Goal: Information Seeking & Learning: Learn about a topic

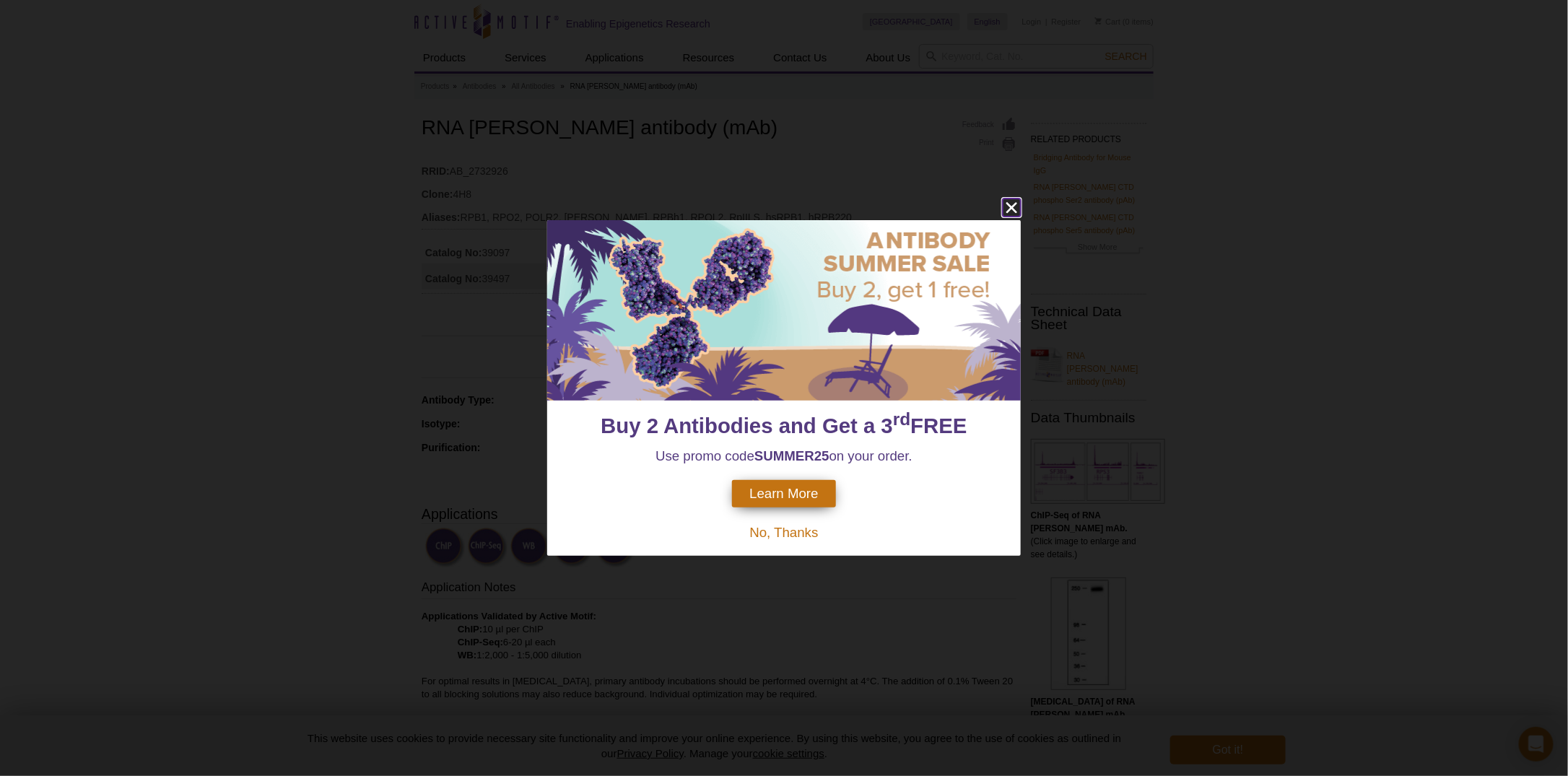
click at [1005, 208] on icon "close" at bounding box center [1011, 208] width 18 height 18
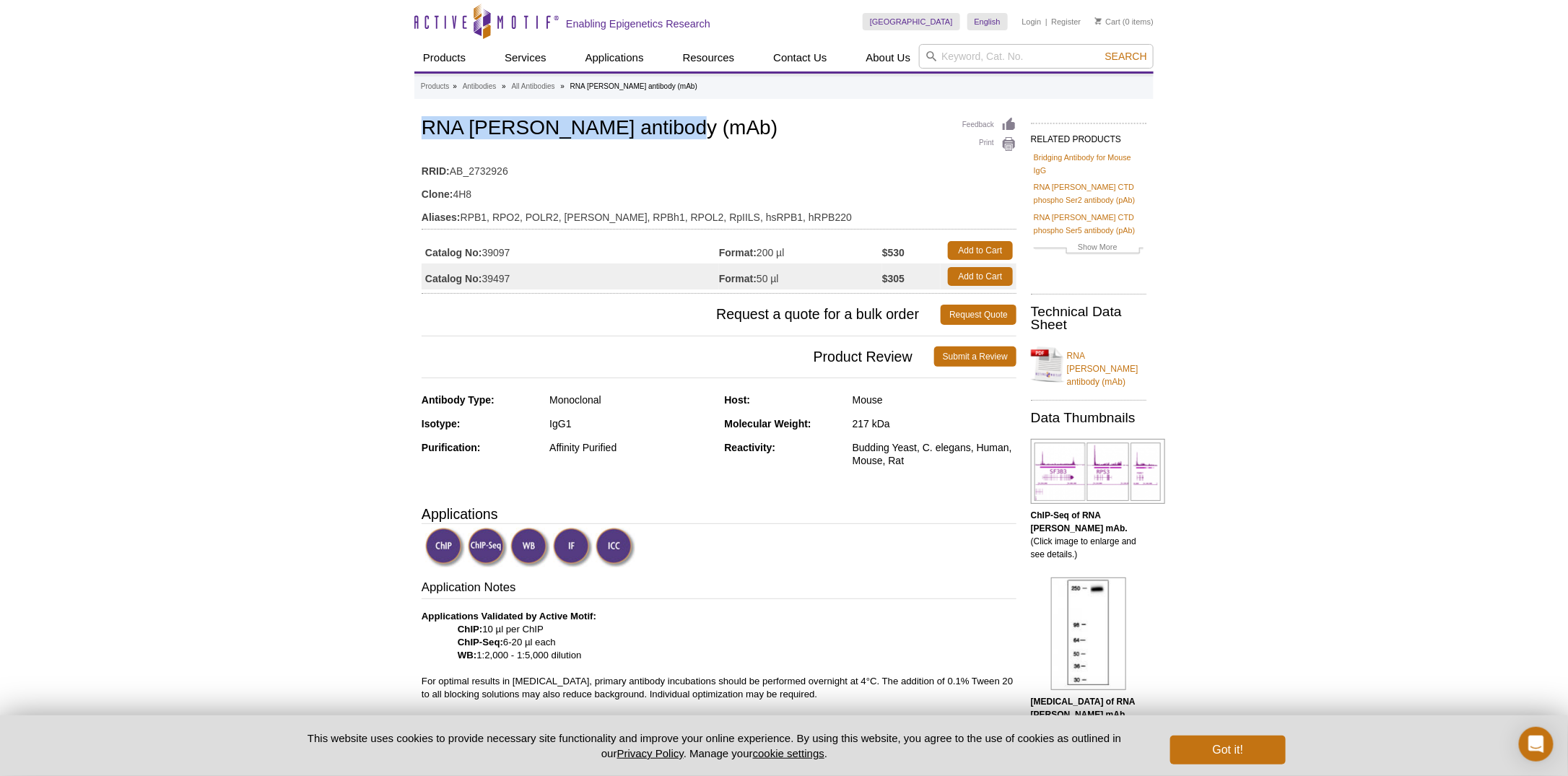
drag, startPoint x: 423, startPoint y: 123, endPoint x: 697, endPoint y: 122, distance: 274.0
click at [697, 122] on h1 "RNA [PERSON_NAME] antibody (mAb)" at bounding box center [719, 129] width 595 height 24
copy h1 "RNA pol II antibody (mAb)"
drag, startPoint x: 484, startPoint y: 252, endPoint x: 521, endPoint y: 252, distance: 37.0
click at [521, 252] on td "Catalog No: 39097" at bounding box center [570, 251] width 297 height 26
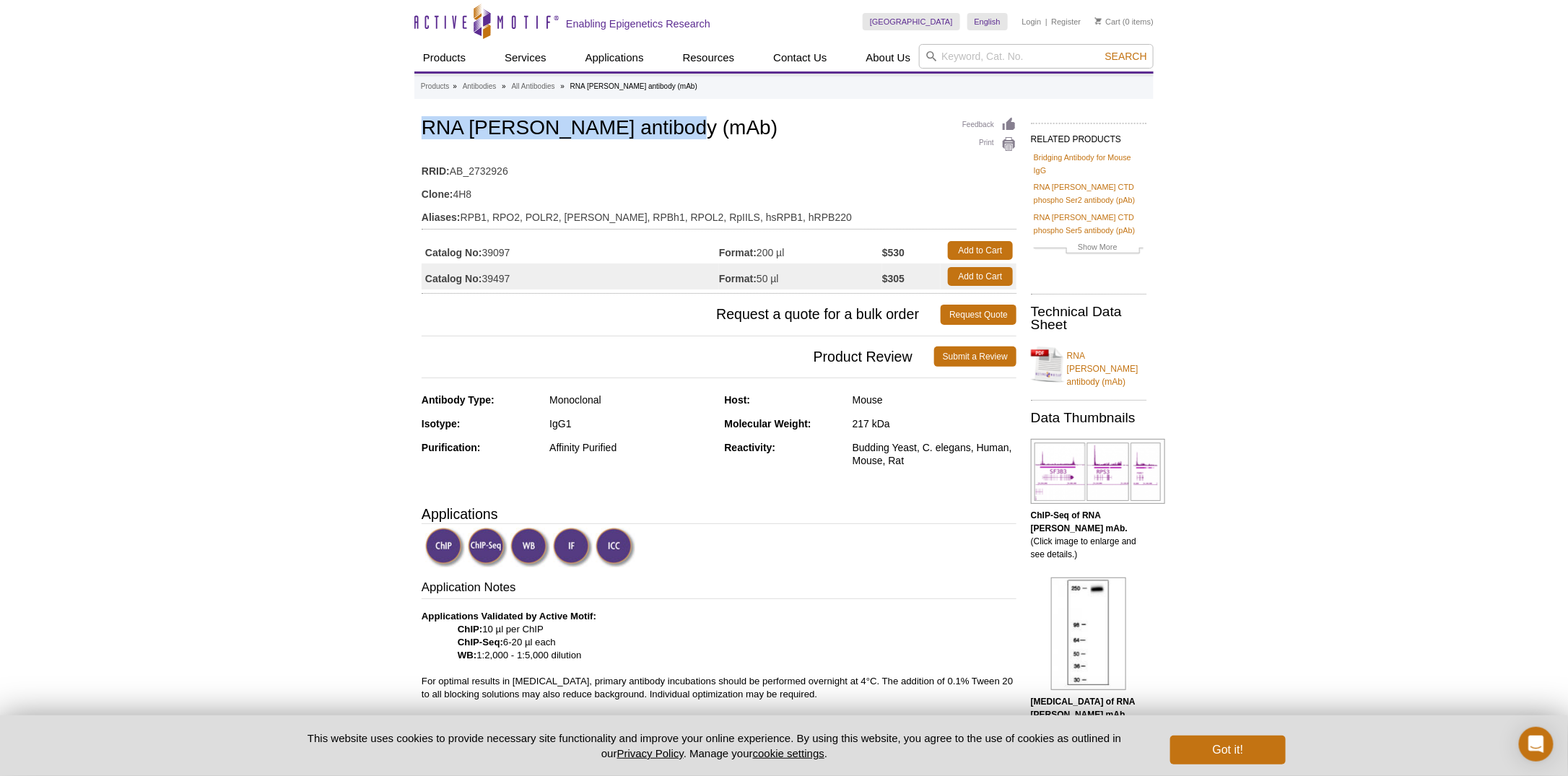
copy td "39097"
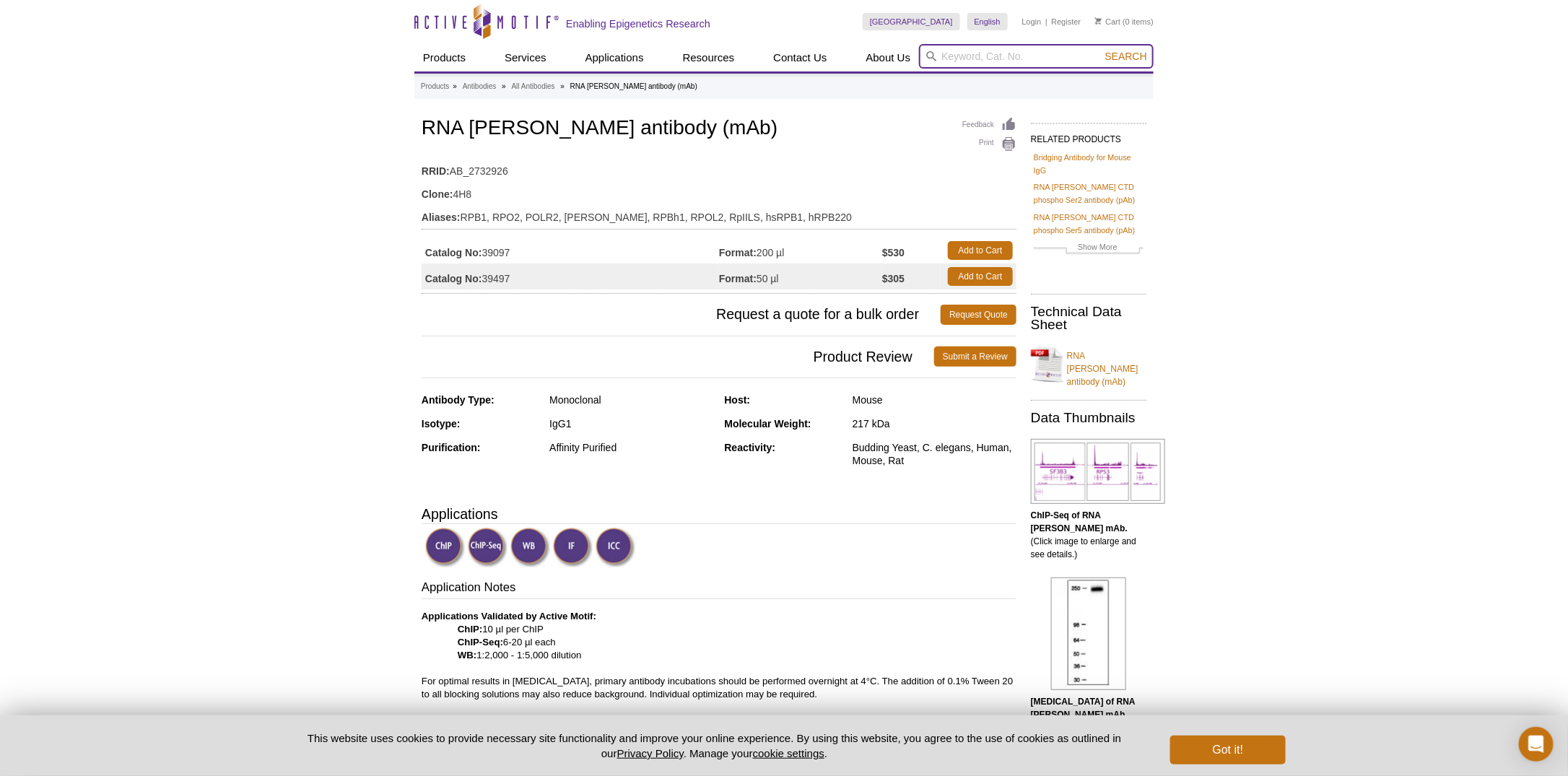
click at [963, 53] on input "search" at bounding box center [1036, 56] width 234 height 24
type input "39943"
click at [1101, 50] on button "Search" at bounding box center [1126, 57] width 51 height 13
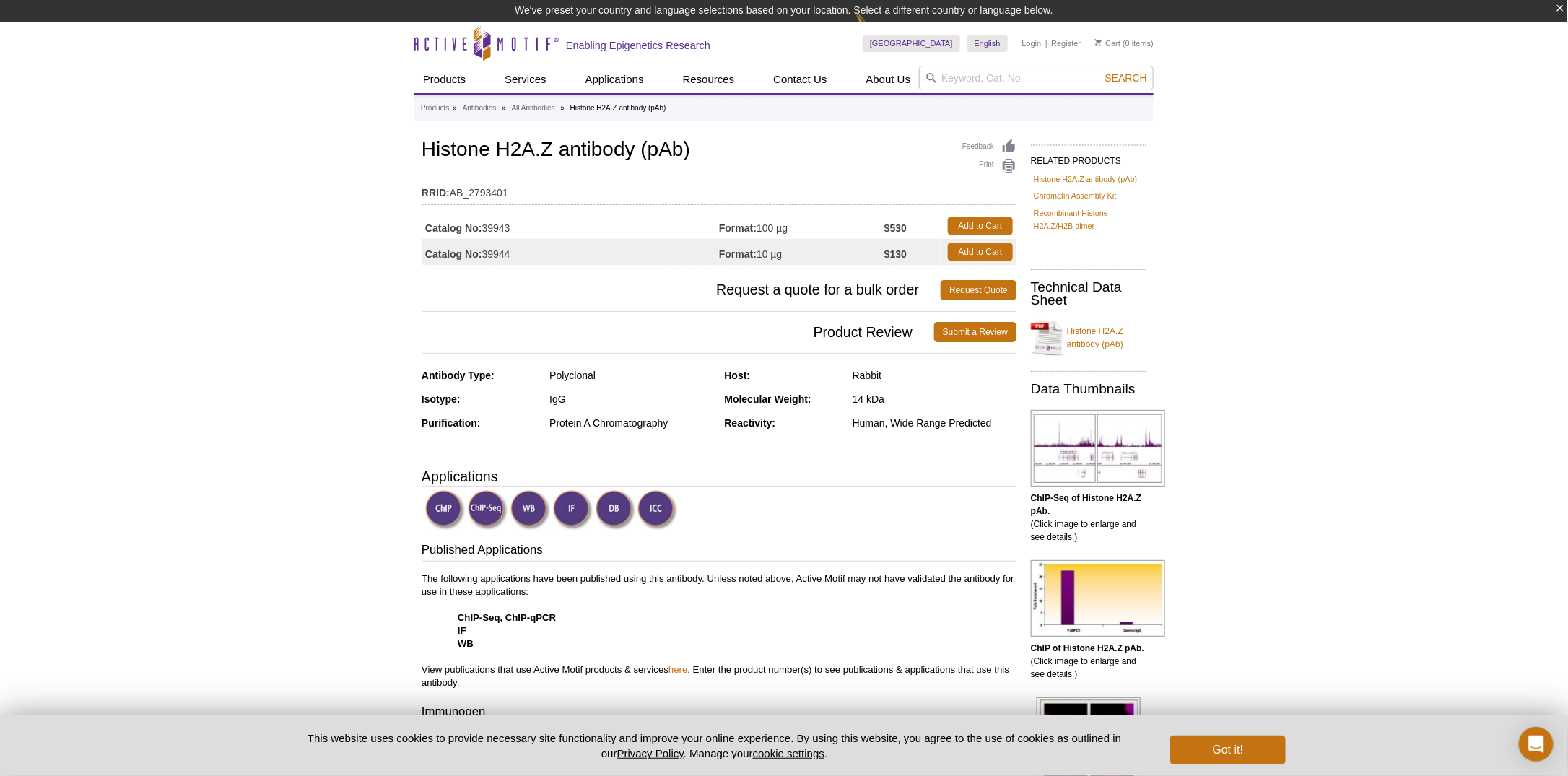
click at [503, 222] on td "Catalog No: 39943" at bounding box center [570, 226] width 297 height 26
copy td "39943"
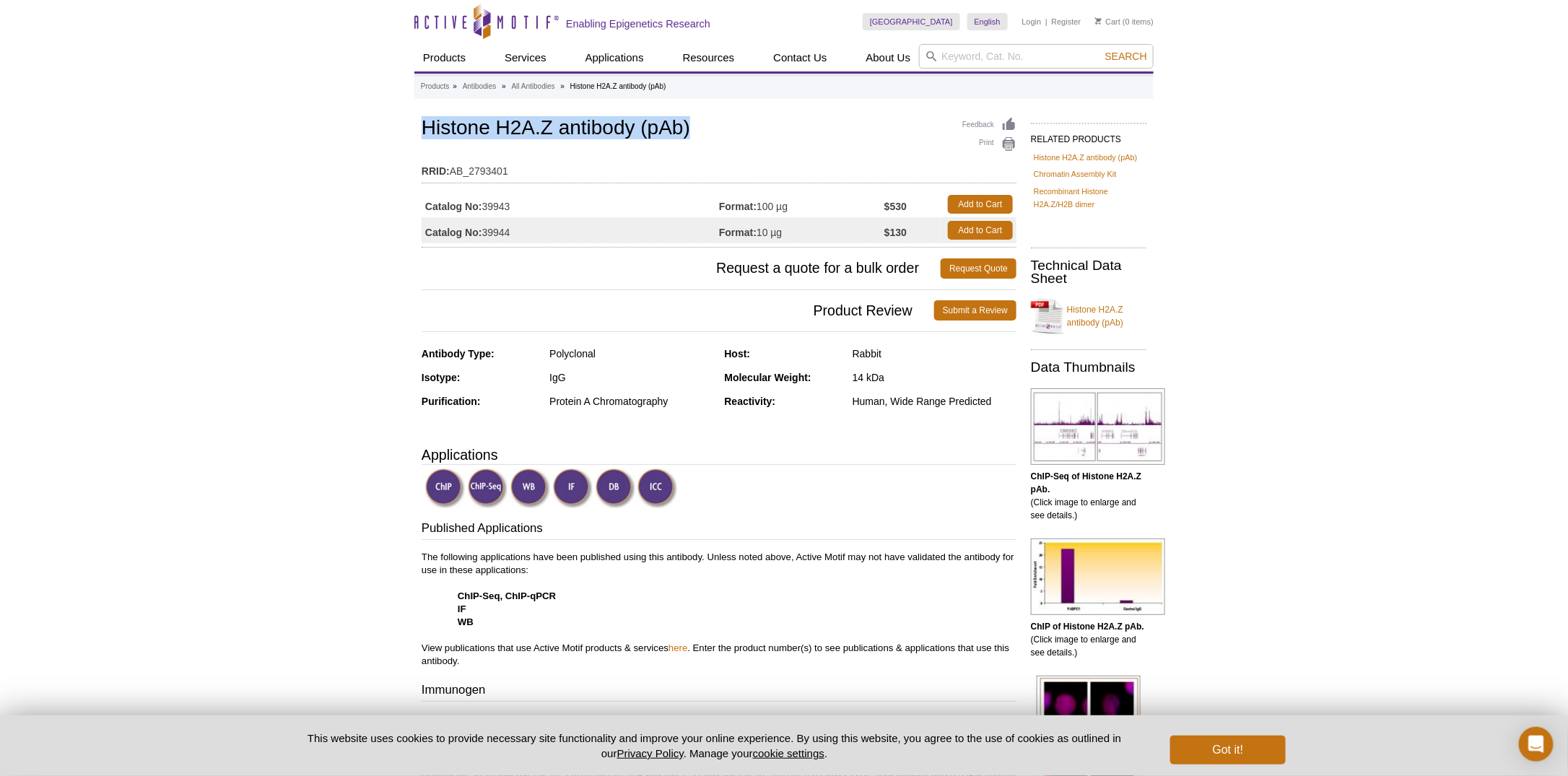
drag, startPoint x: 420, startPoint y: 123, endPoint x: 693, endPoint y: 121, distance: 273.0
copy h1 "Histone H2A.Z antibody (pAb)"
click at [955, 61] on input "search" at bounding box center [1036, 56] width 234 height 24
paste input "RNA pol2-CTD Ser5"
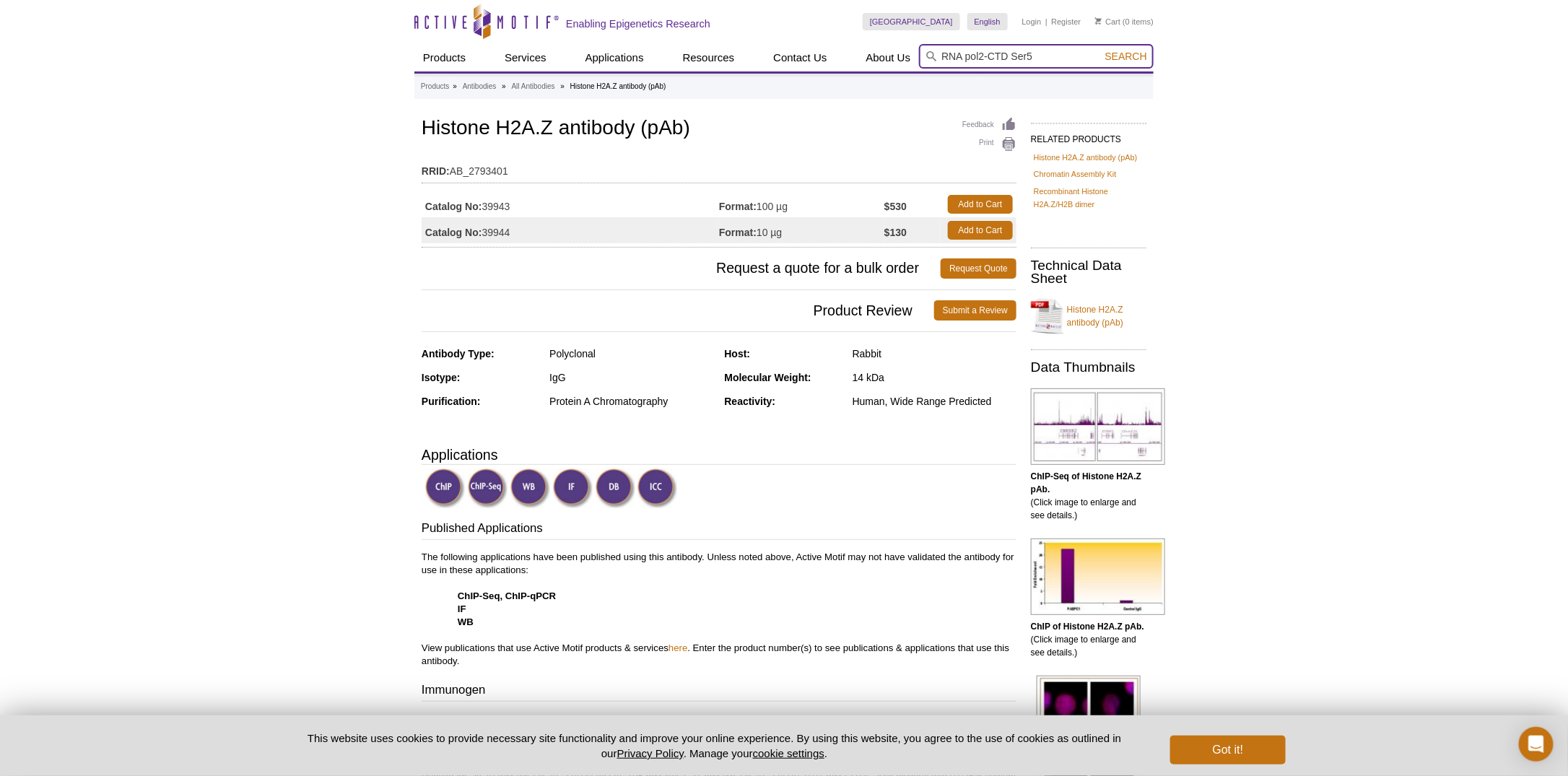
type input "RNA pol2-CTD Ser5"
click at [1101, 50] on button "Search" at bounding box center [1126, 57] width 51 height 13
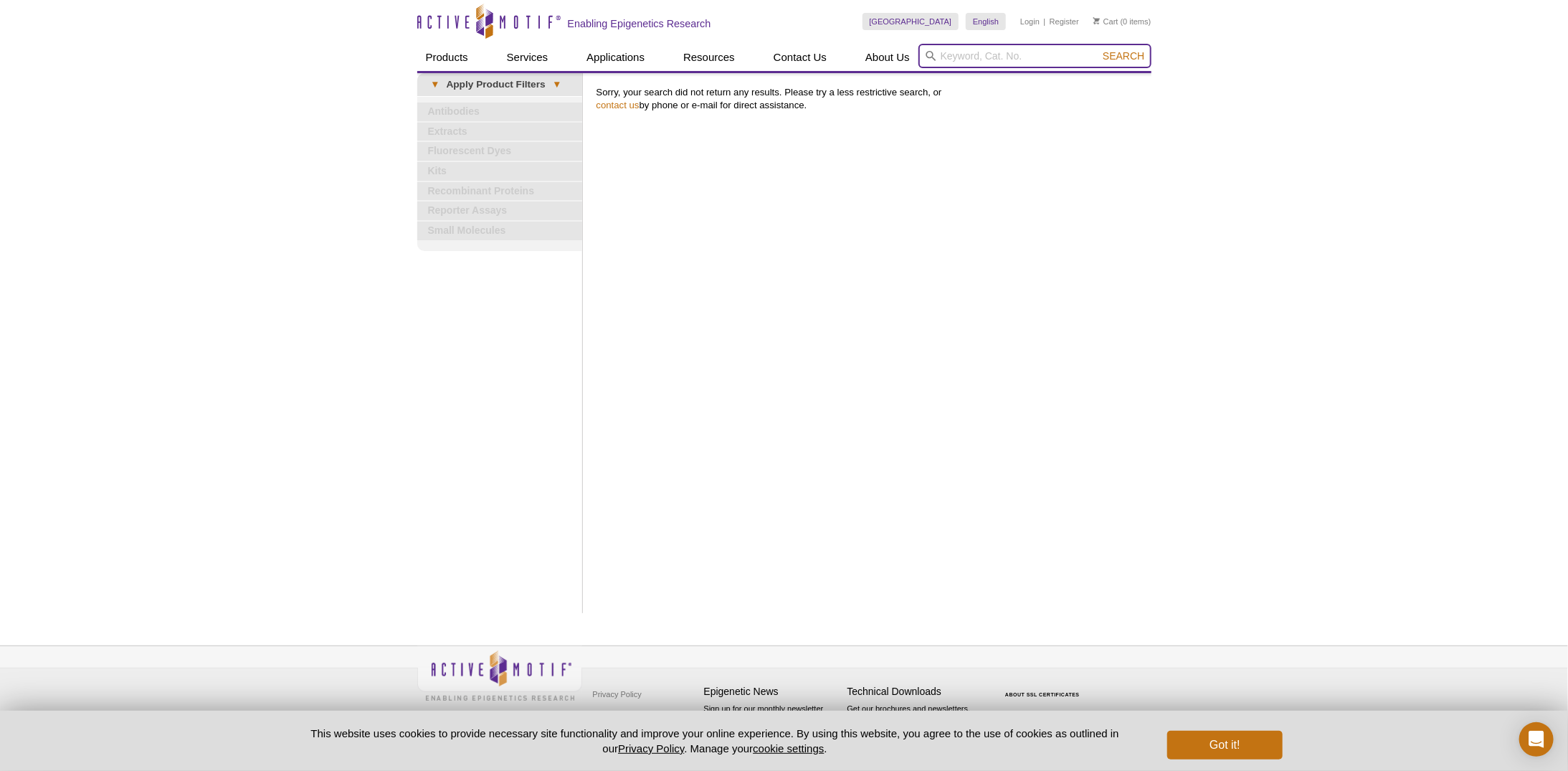
click at [1012, 53] on input "search" at bounding box center [1035, 55] width 233 height 24
paste input "39159"
type input "39159"
click at [1098, 50] on button "Search" at bounding box center [1123, 56] width 51 height 13
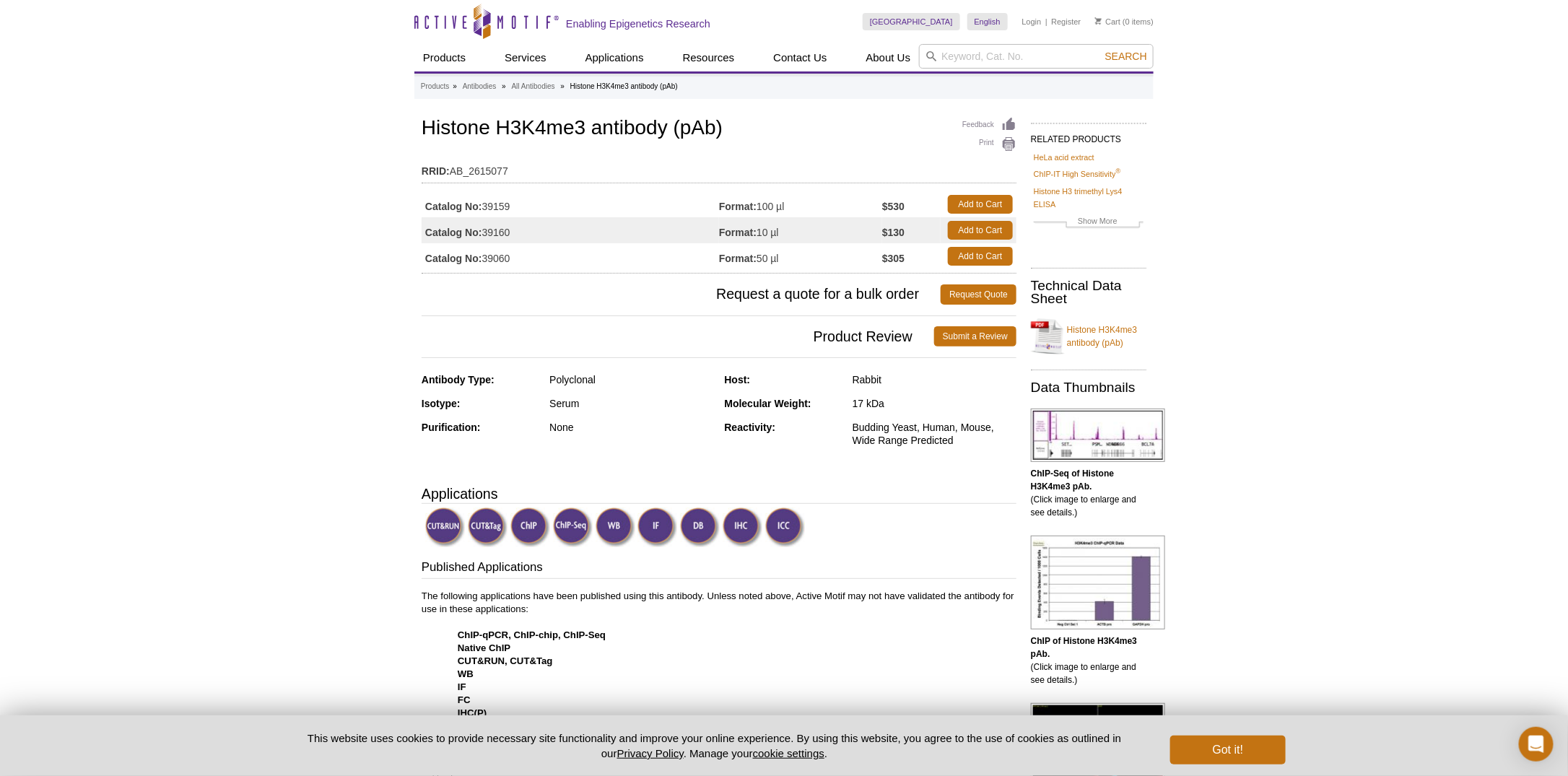
click at [505, 203] on td "Catalog No: 39159" at bounding box center [570, 205] width 297 height 26
copy td "39159"
drag, startPoint x: 435, startPoint y: 124, endPoint x: 726, endPoint y: 124, distance: 291.0
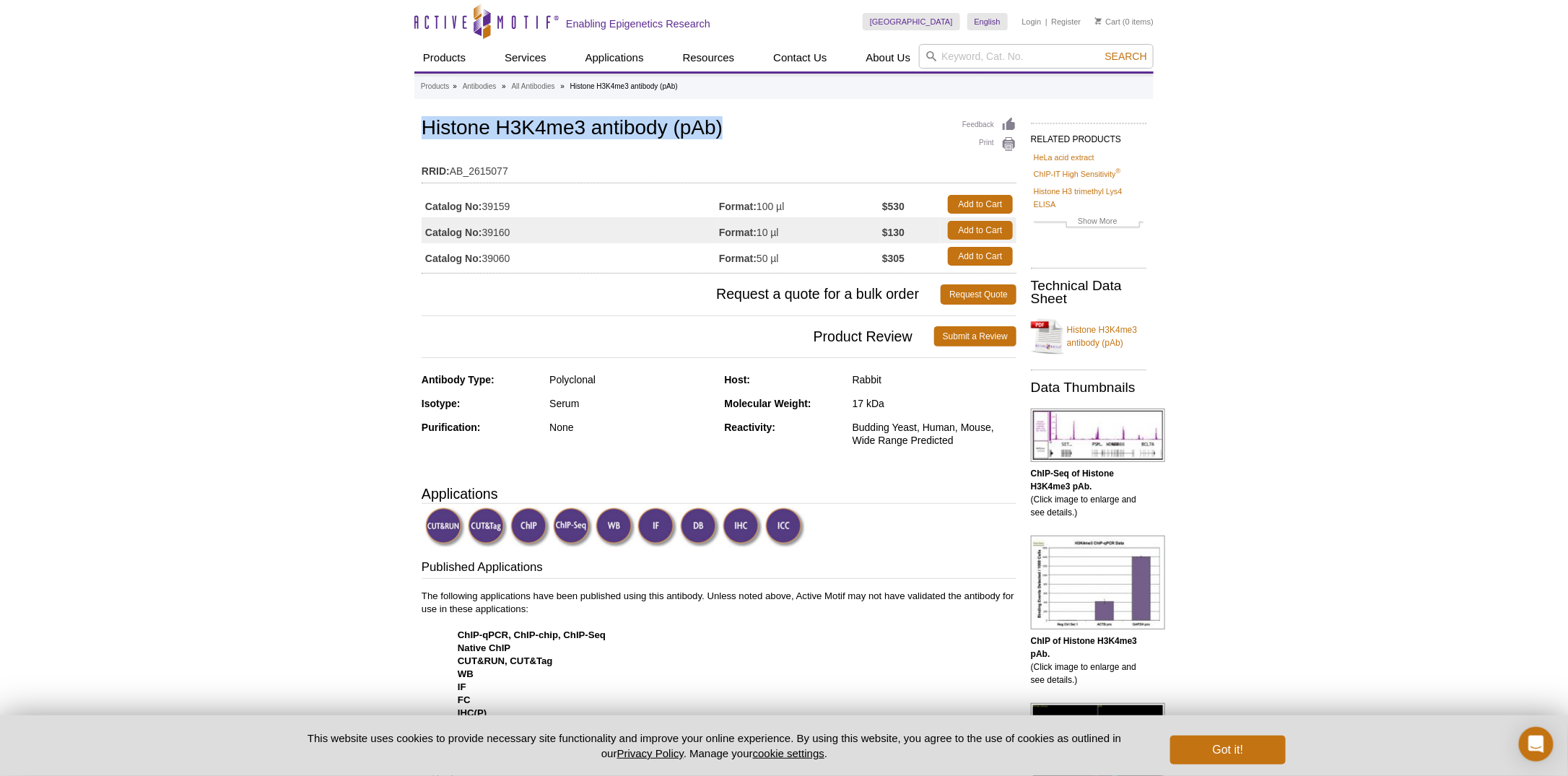
copy h1 "Histone H3K4me3 antibody (pAb)"
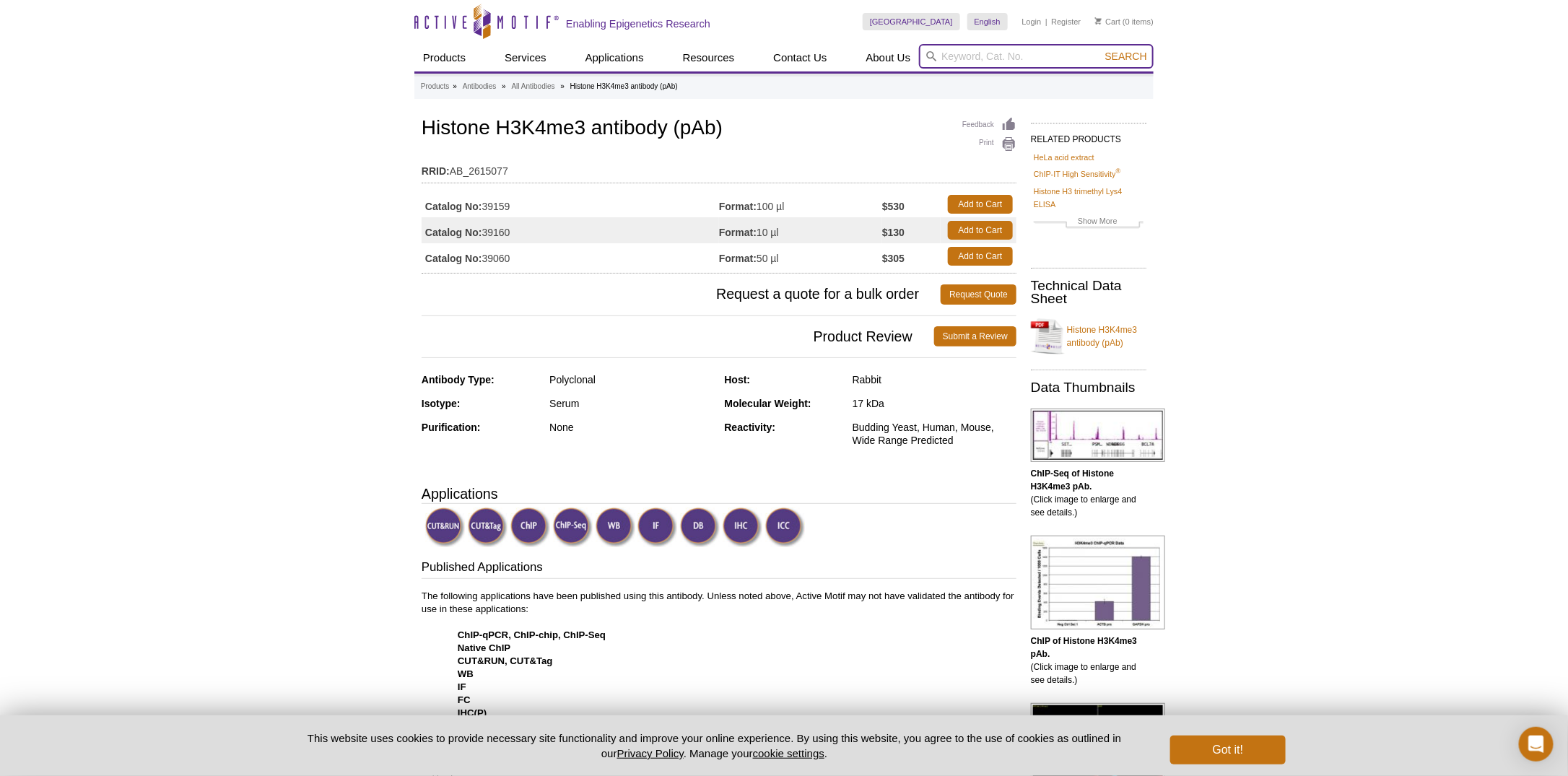
click at [955, 64] on input "search" at bounding box center [1036, 56] width 234 height 24
type input "RNAP2"
click at [1101, 50] on button "Search" at bounding box center [1126, 57] width 51 height 13
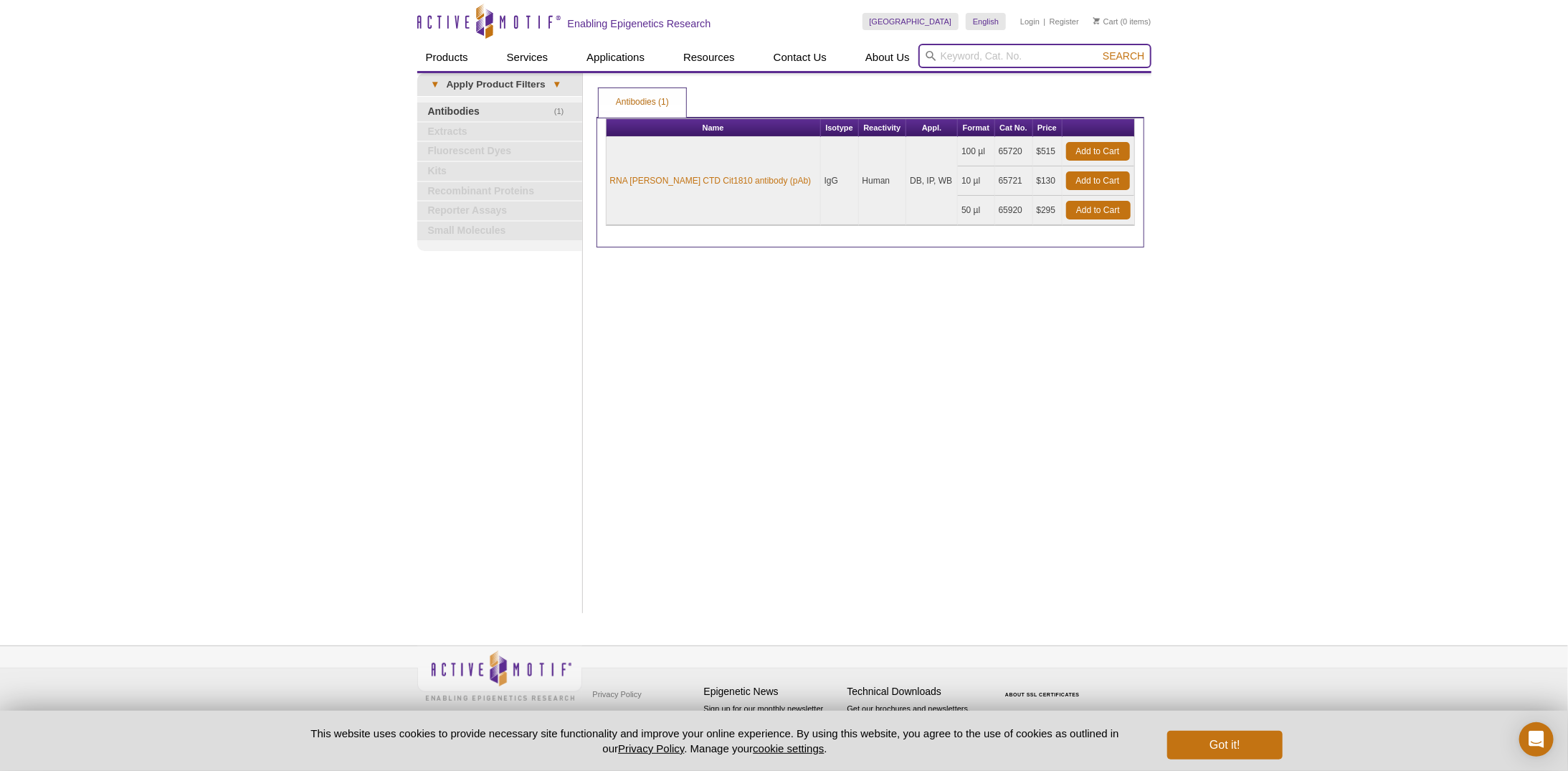
click at [955, 51] on input "search" at bounding box center [1035, 55] width 233 height 24
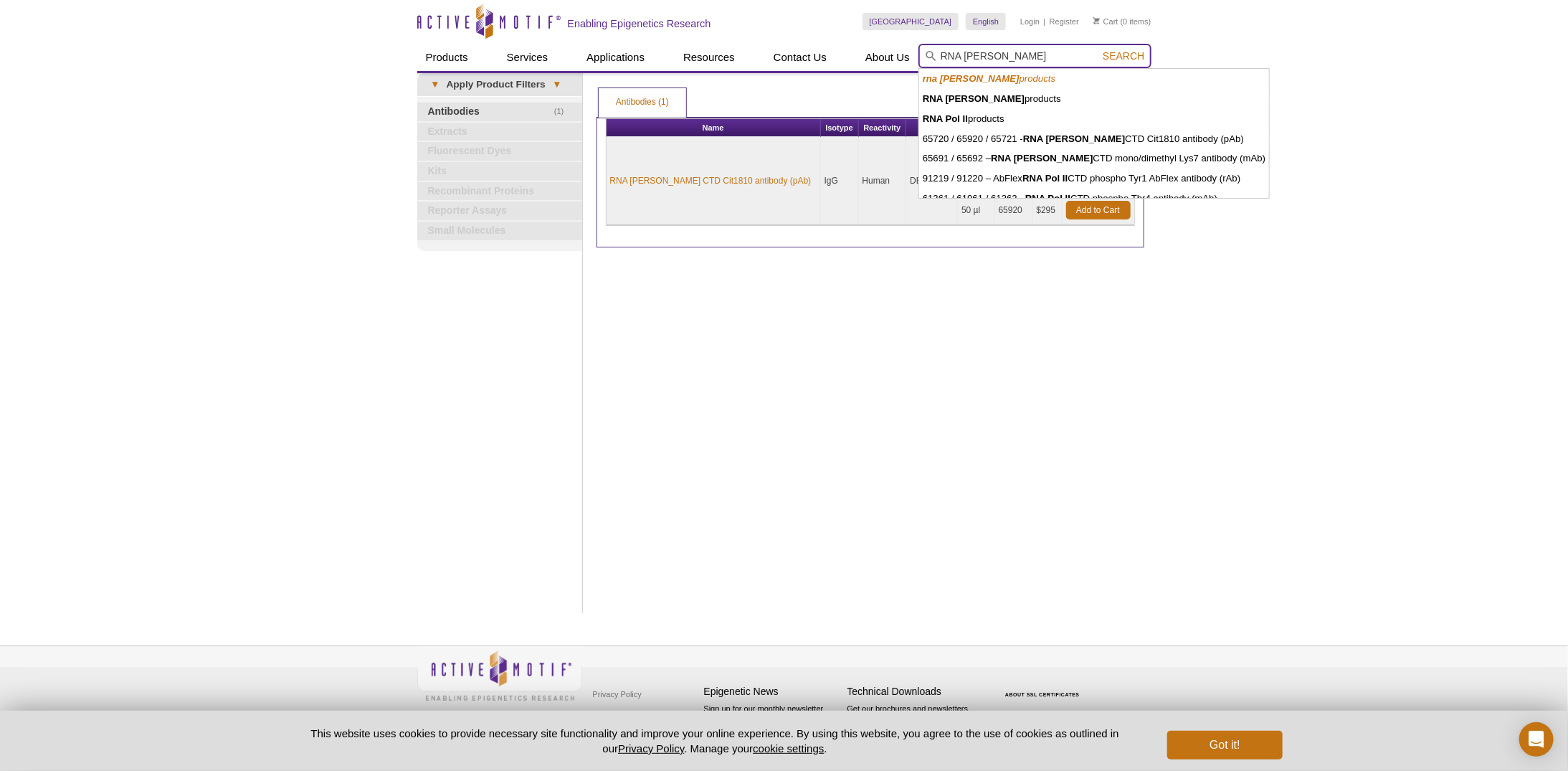
type input "RNA [PERSON_NAME]"
click at [1098, 50] on button "Search" at bounding box center [1123, 56] width 51 height 13
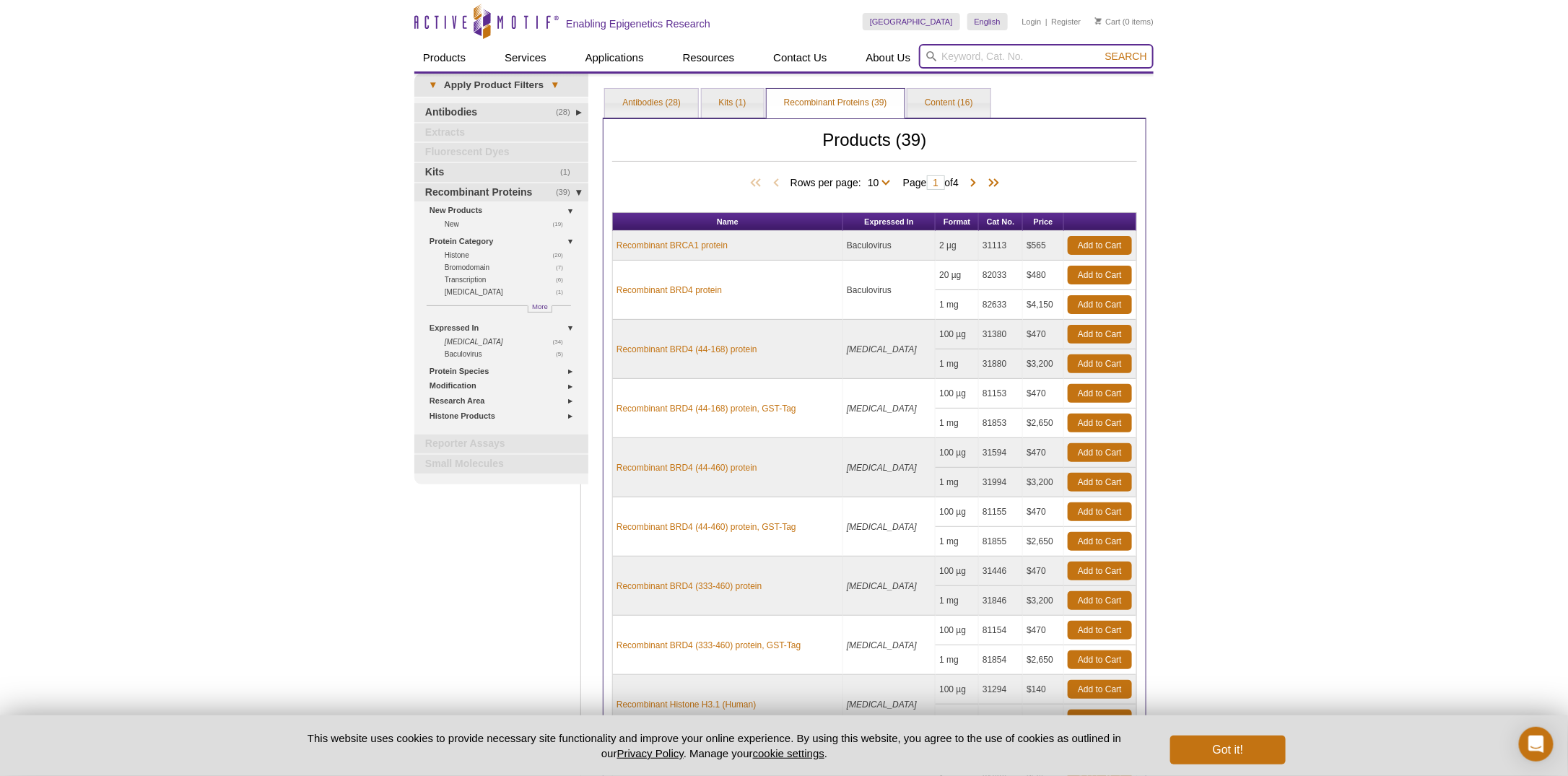
drag, startPoint x: 985, startPoint y: 57, endPoint x: 961, endPoint y: 57, distance: 24.0
click at [961, 57] on input "search" at bounding box center [1036, 56] width 234 height 24
paste input "39749"
type input "39749"
click at [1119, 58] on span "Search" at bounding box center [1126, 57] width 42 height 11
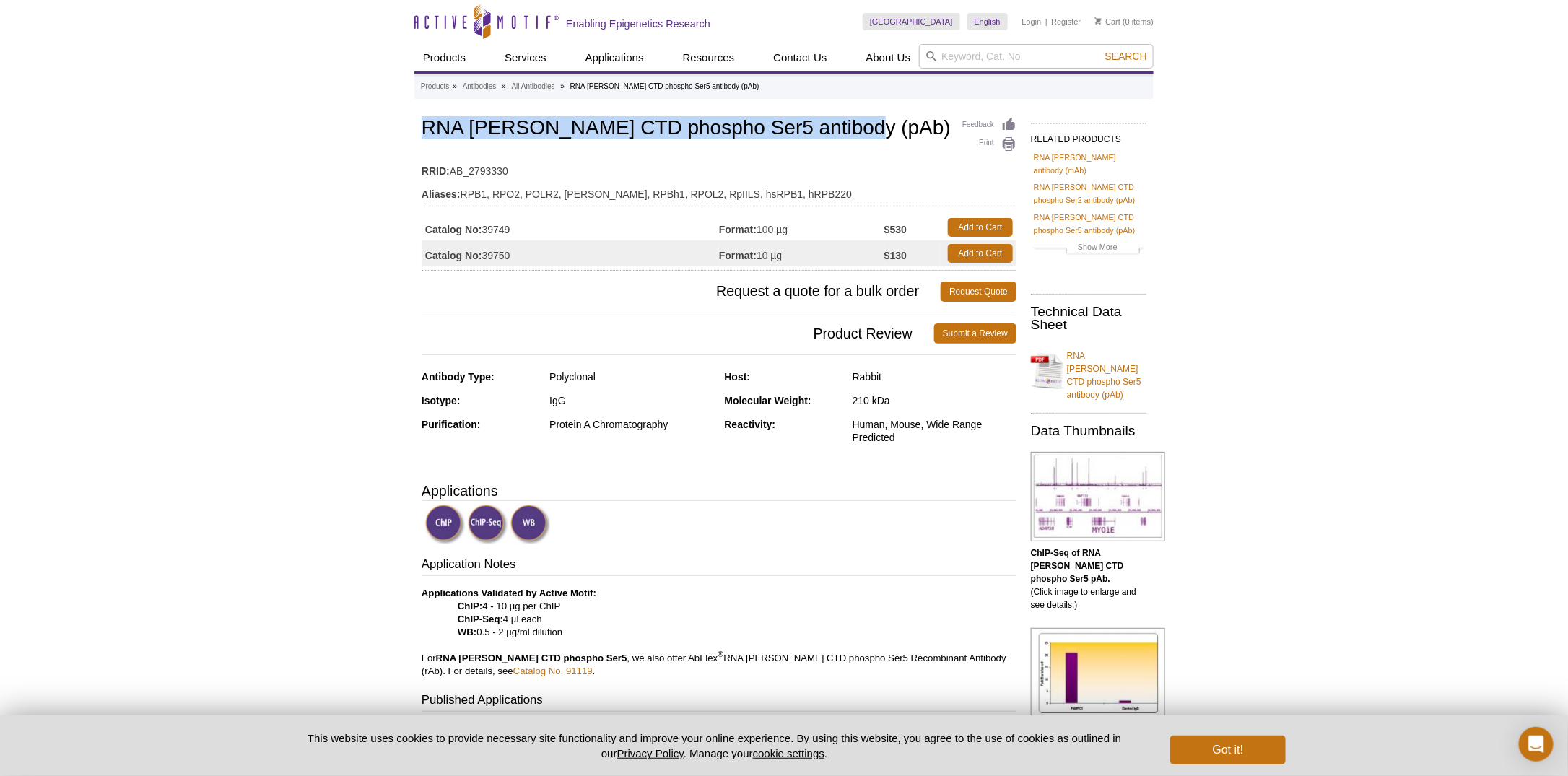
drag, startPoint x: 419, startPoint y: 123, endPoint x: 829, endPoint y: 128, distance: 410.0
copy h1 "RNA pol II CTD phospho Ser5 antibody (pAb)"
click at [499, 226] on td "Catalog No: 39749" at bounding box center [570, 227] width 297 height 26
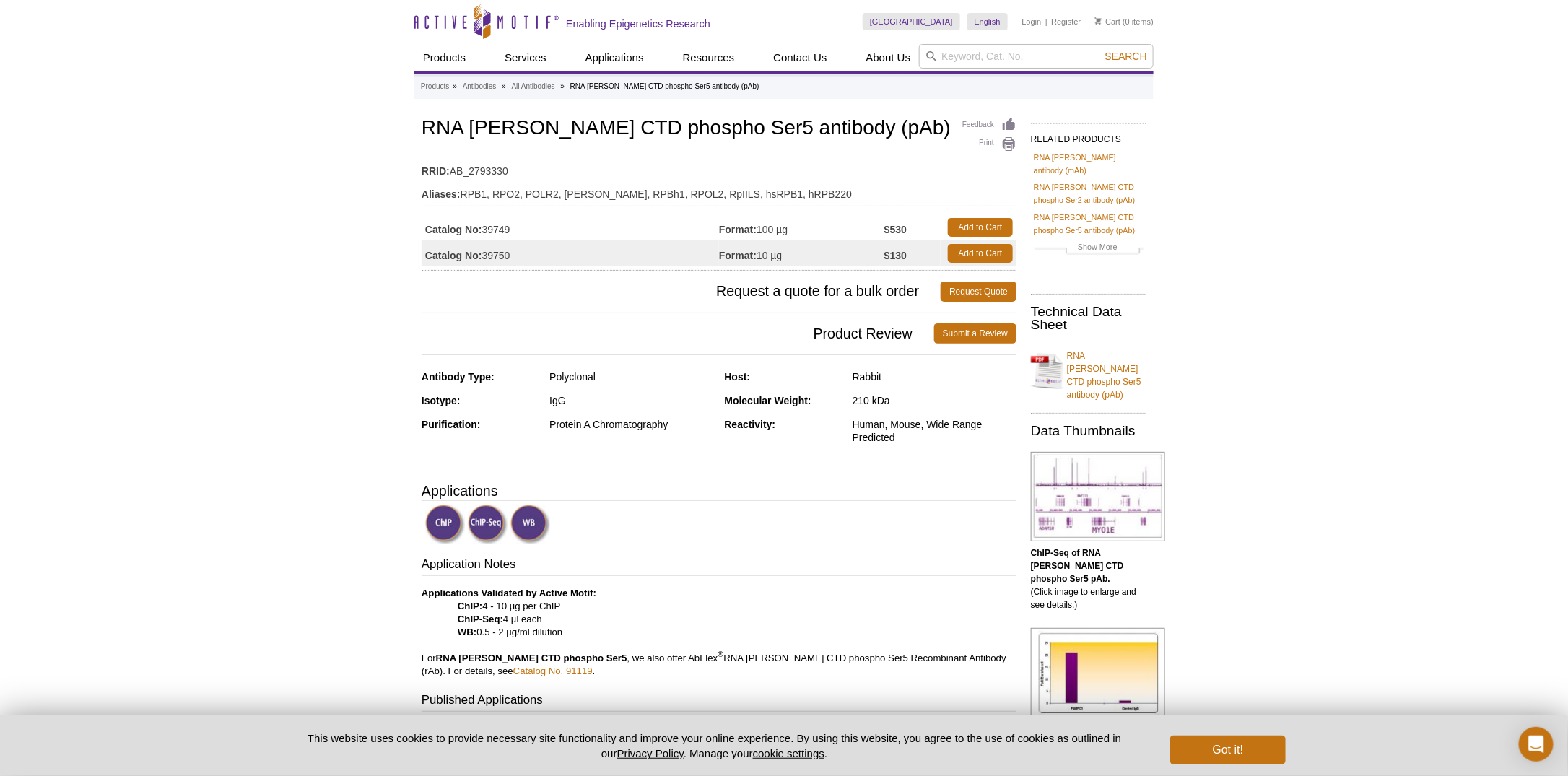
copy td "39749"
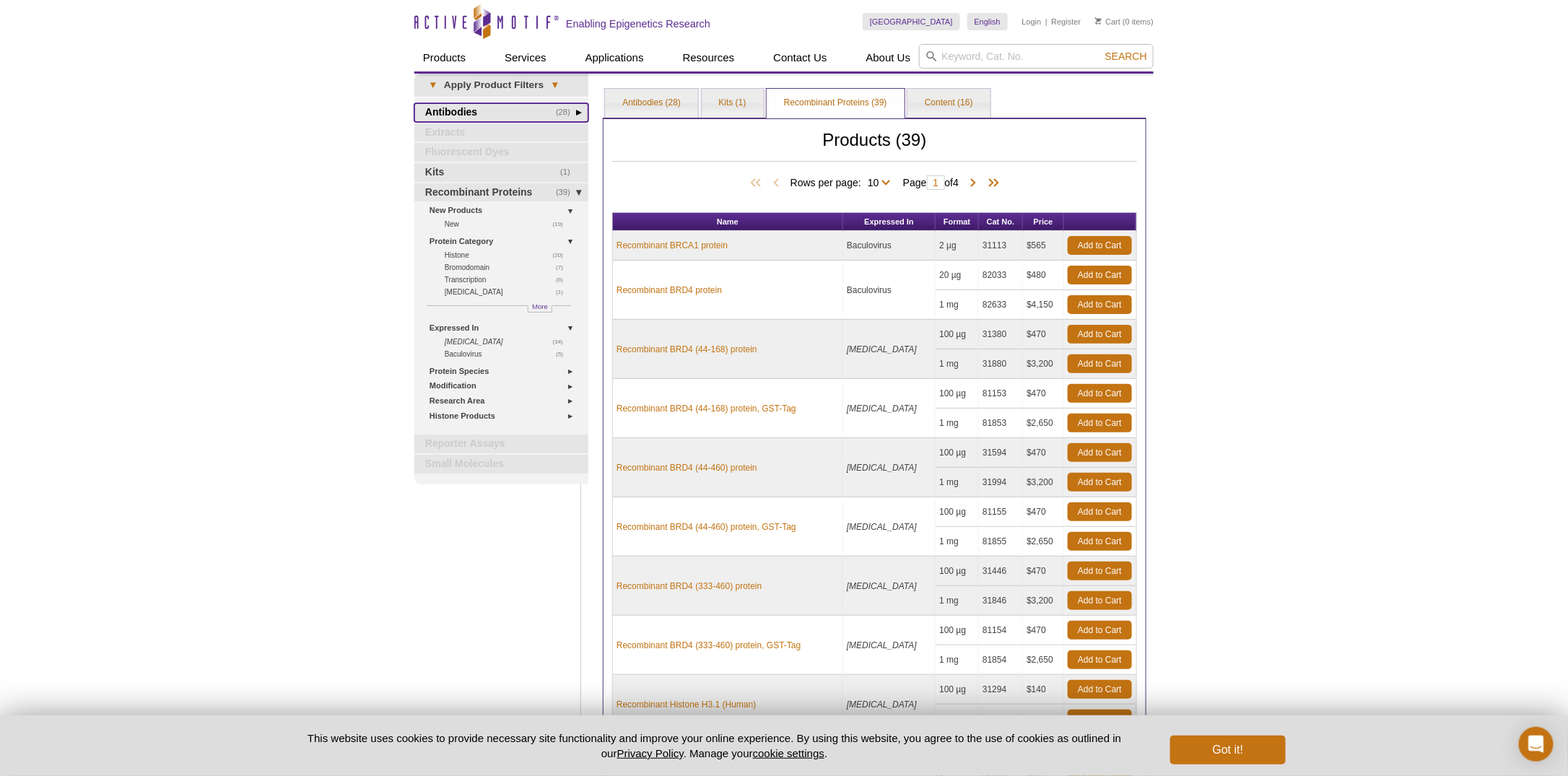
click at [563, 114] on span "(28)" at bounding box center [567, 112] width 23 height 19
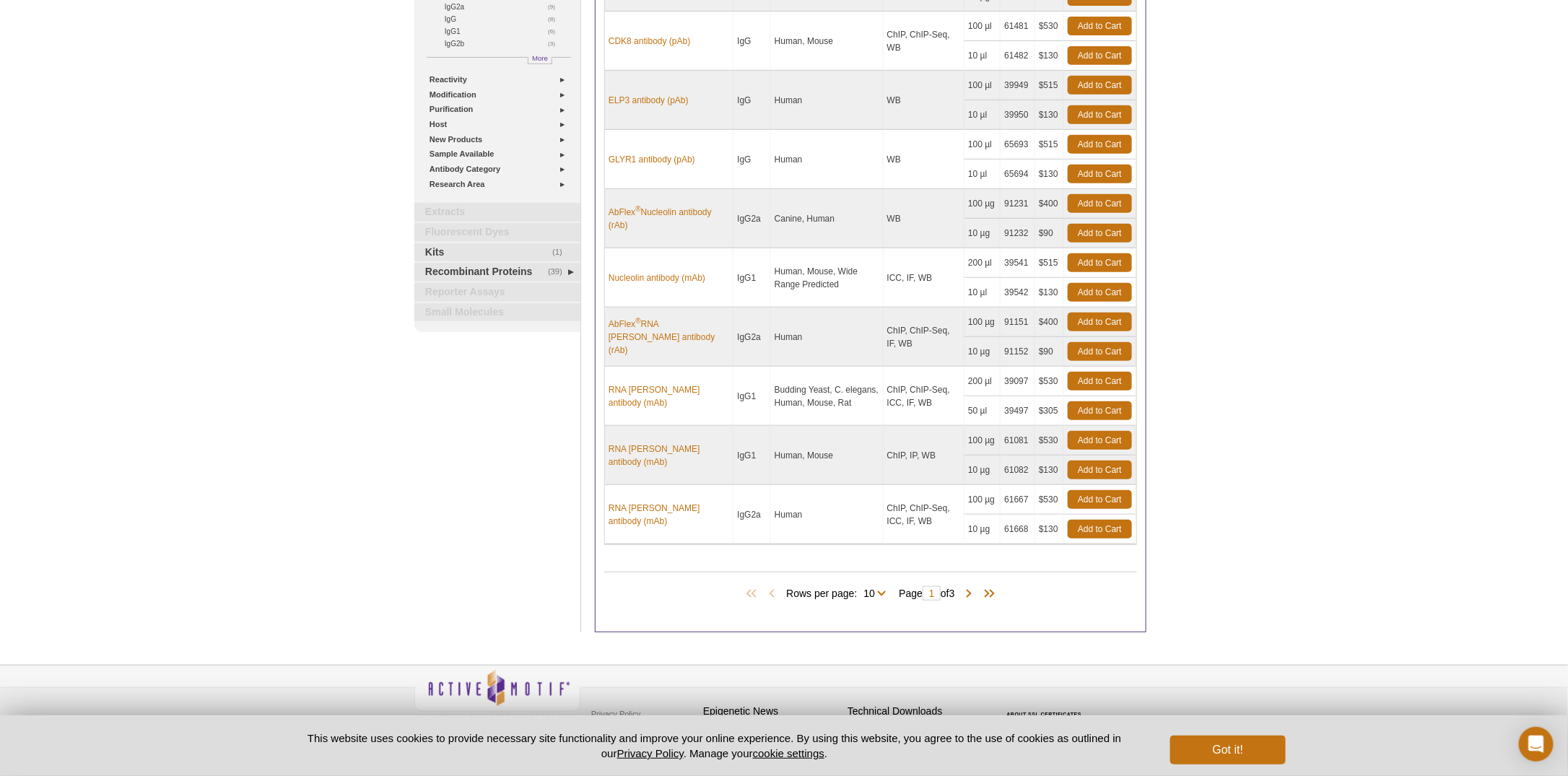
scroll to position [298, 0]
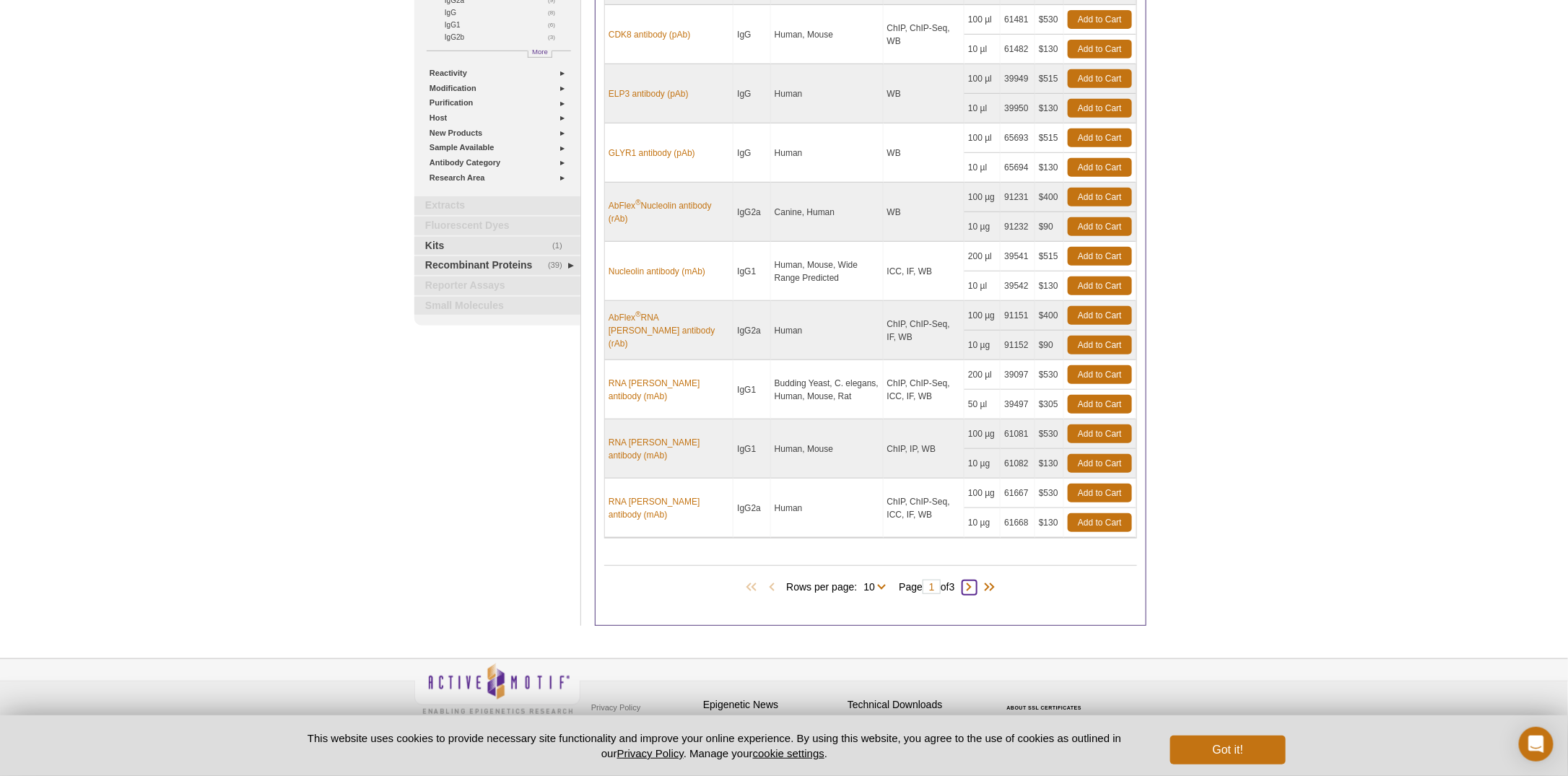
click at [976, 580] on span at bounding box center [969, 588] width 15 height 15
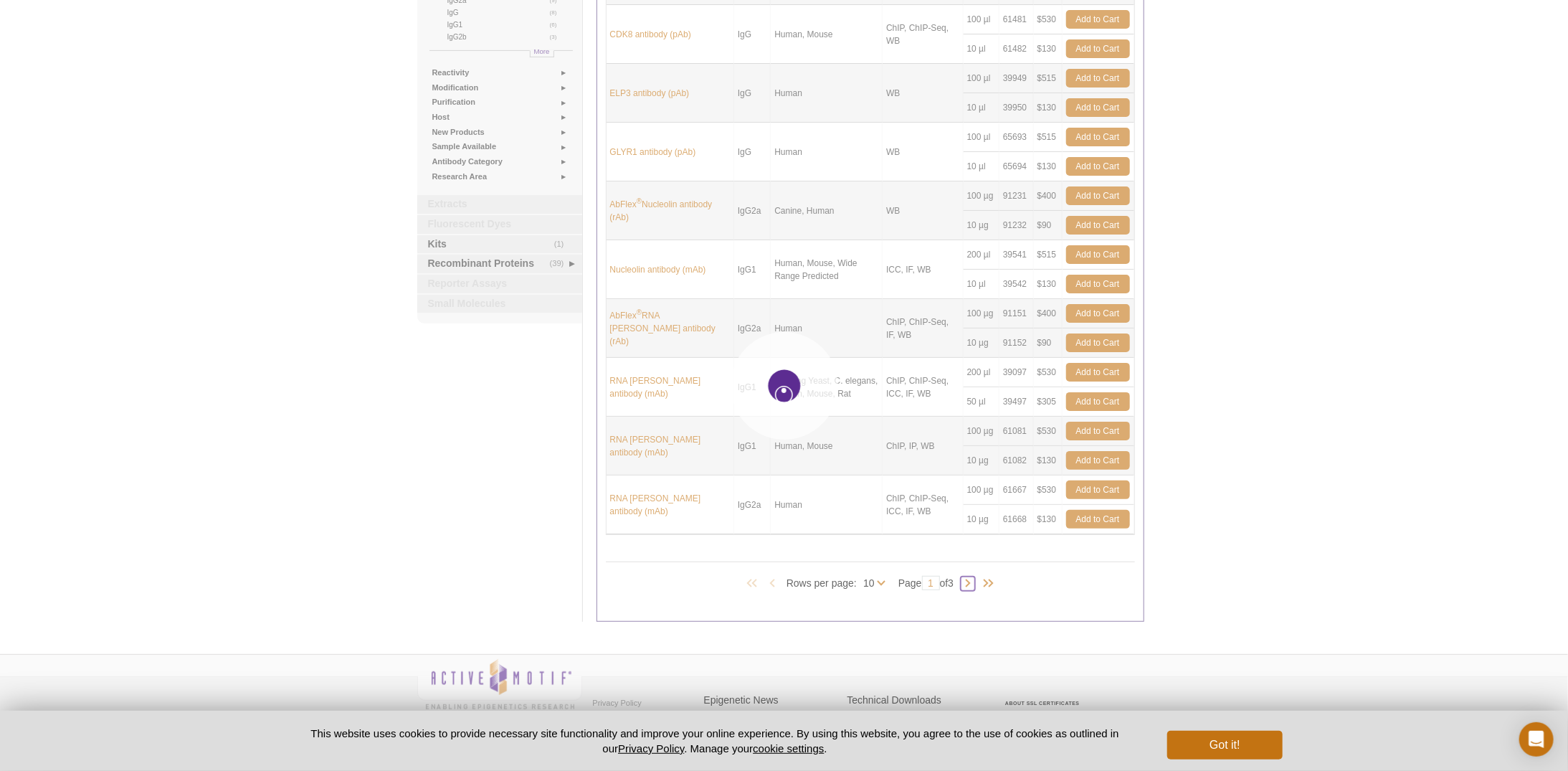
type input "2"
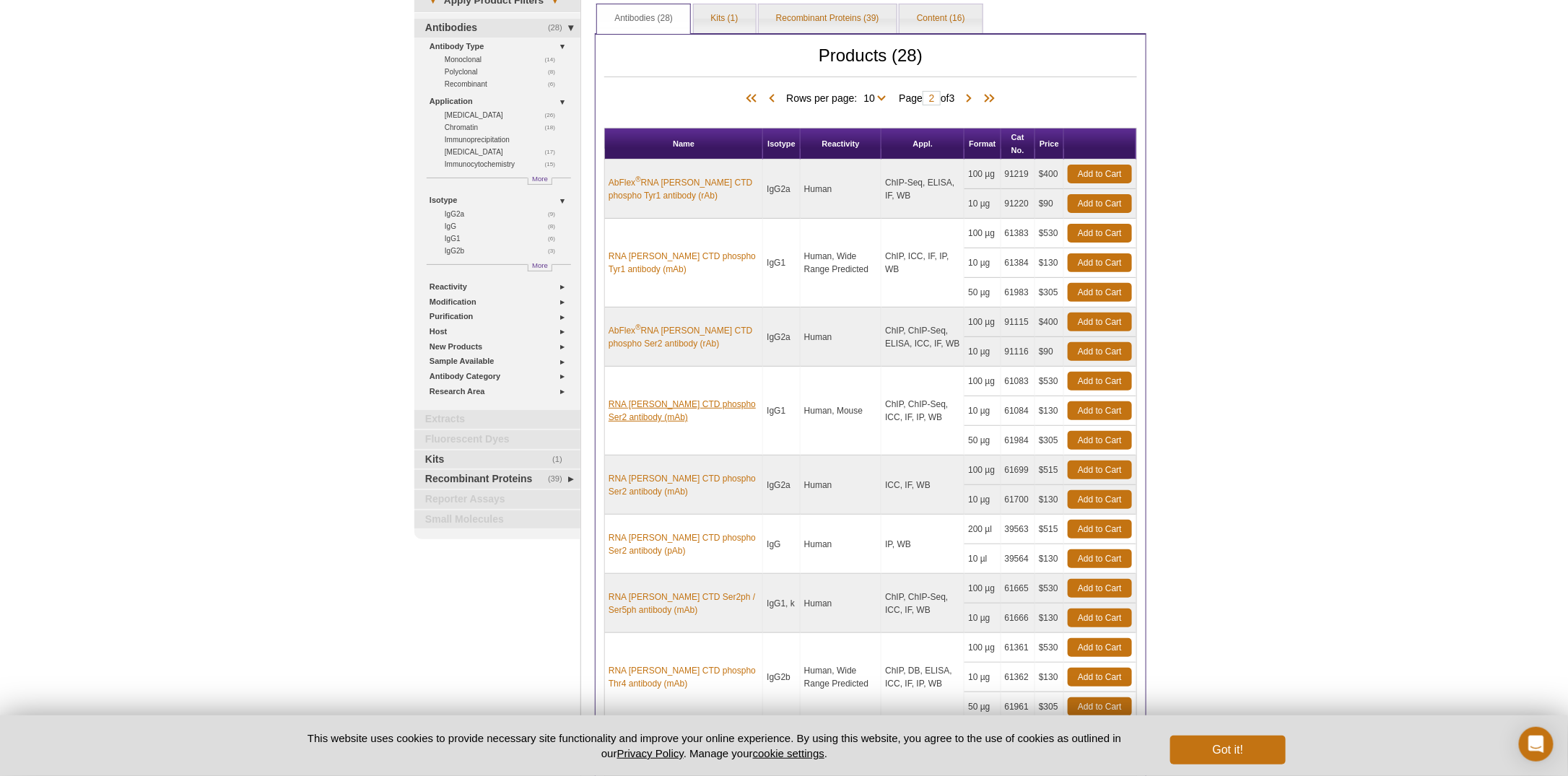
scroll to position [82, 0]
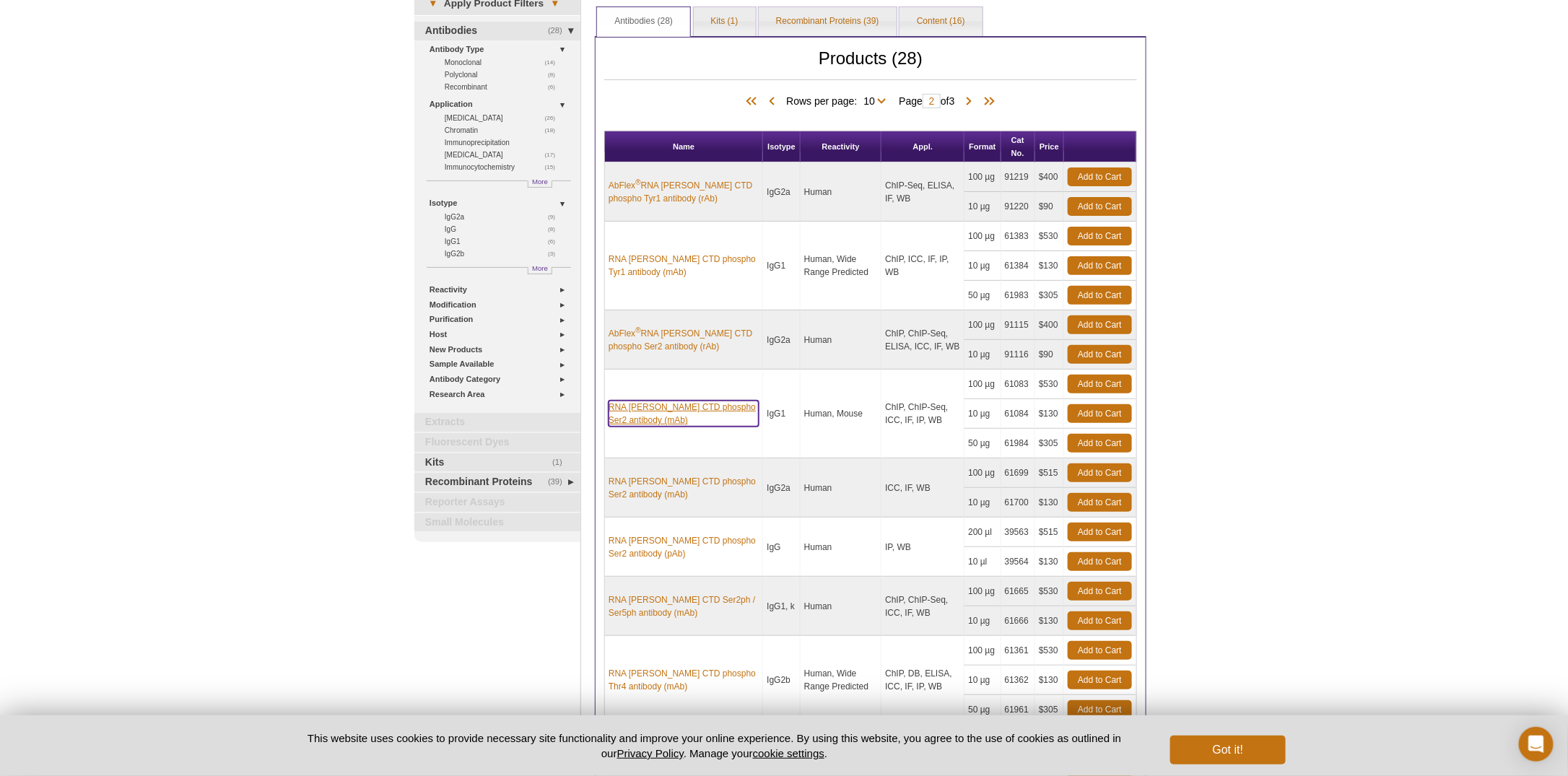
click at [685, 408] on link "RNA pol II CTD phospho Ser2 antibody (mAb)" at bounding box center [684, 414] width 150 height 26
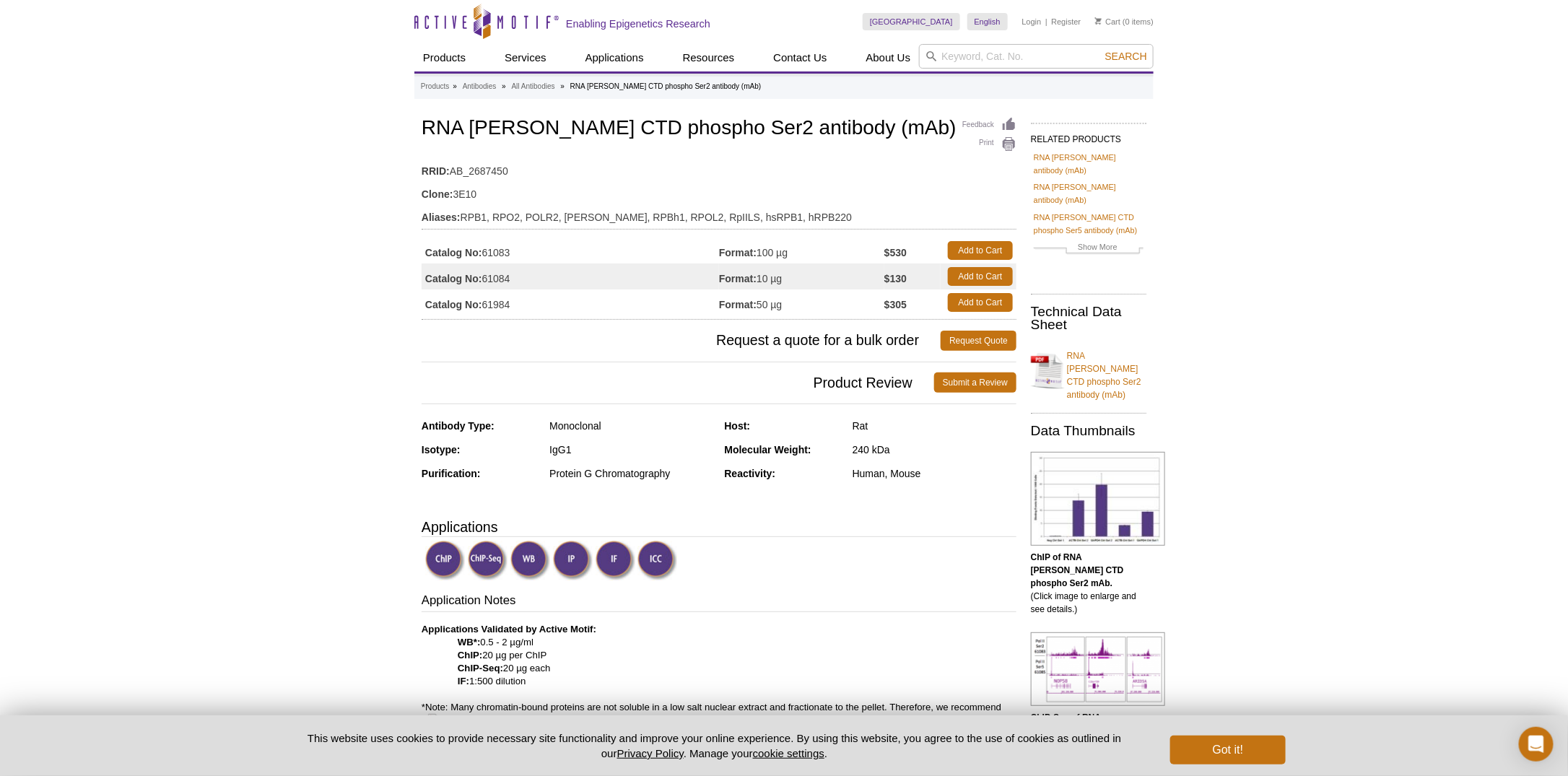
click at [495, 253] on td "Catalog No: 61083" at bounding box center [570, 251] width 297 height 26
copy td "61083"
drag, startPoint x: 421, startPoint y: 120, endPoint x: 836, endPoint y: 130, distance: 415.1
click at [836, 130] on h1 "RNA pol II CTD phospho Ser2 antibody (mAb)" at bounding box center [719, 129] width 595 height 24
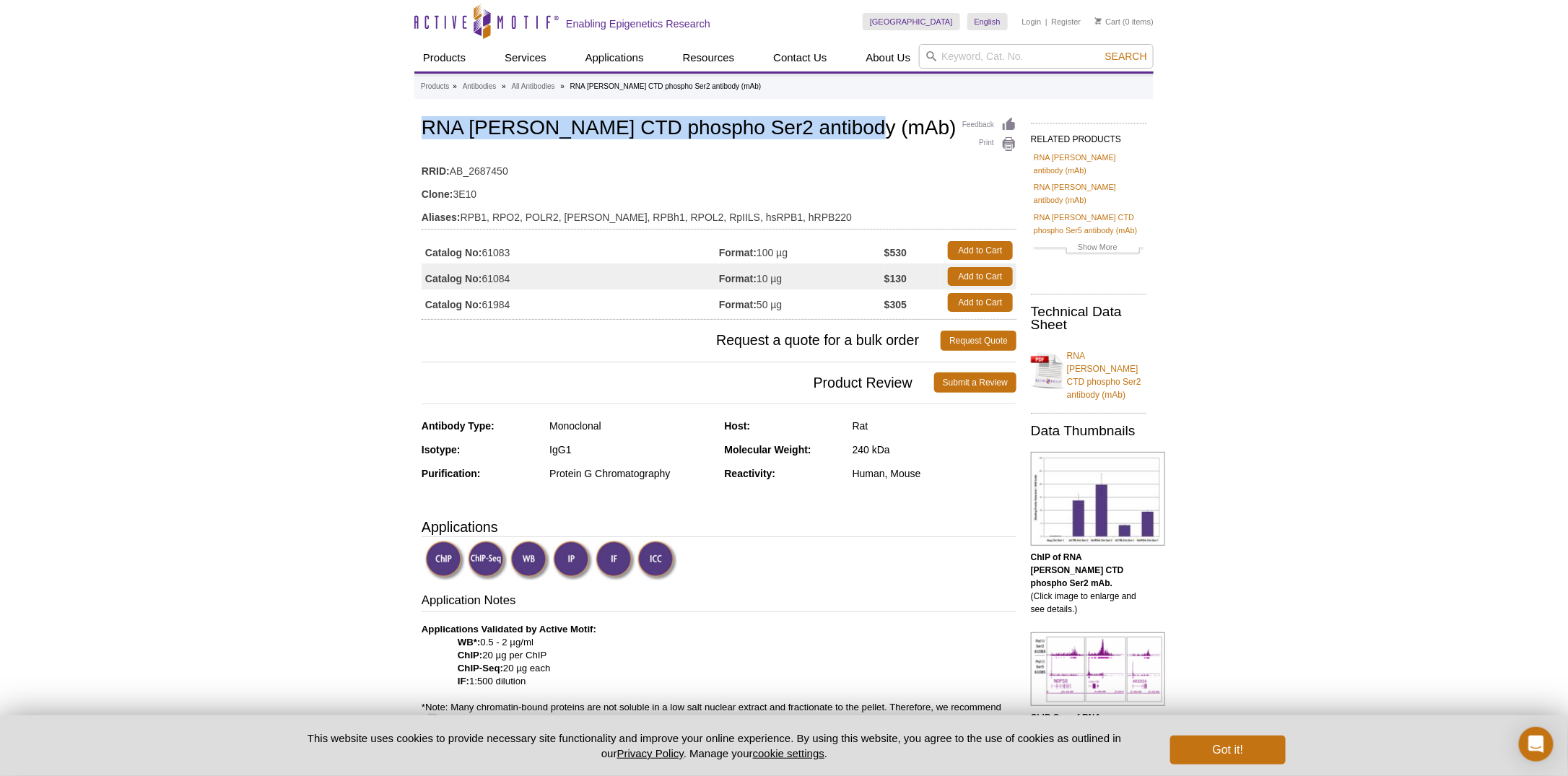
copy h1 "RNA pol II CTD phospho Ser2 antibody (mAb)"
click at [1049, 60] on input "search" at bounding box center [1036, 56] width 234 height 24
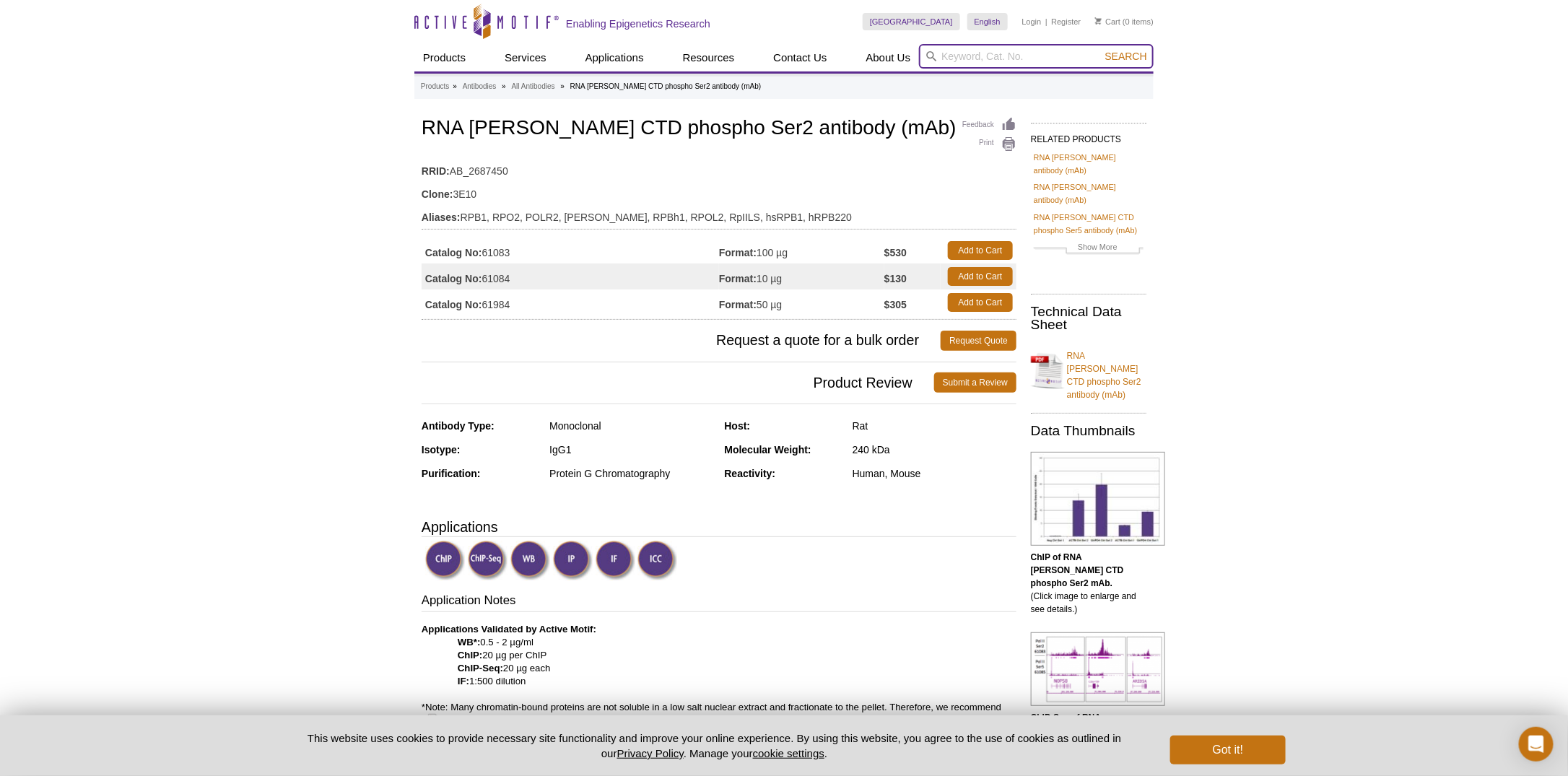
paste input "39159"
click at [1090, 79] on li "39159 / 39060 / 39160 – Histone H3K4me3 antibody (pAb)" at bounding box center [1046, 79] width 252 height 20
type input "39159 / 39060 / 39160 – Histone H3K4me3 antibody (pAb)"
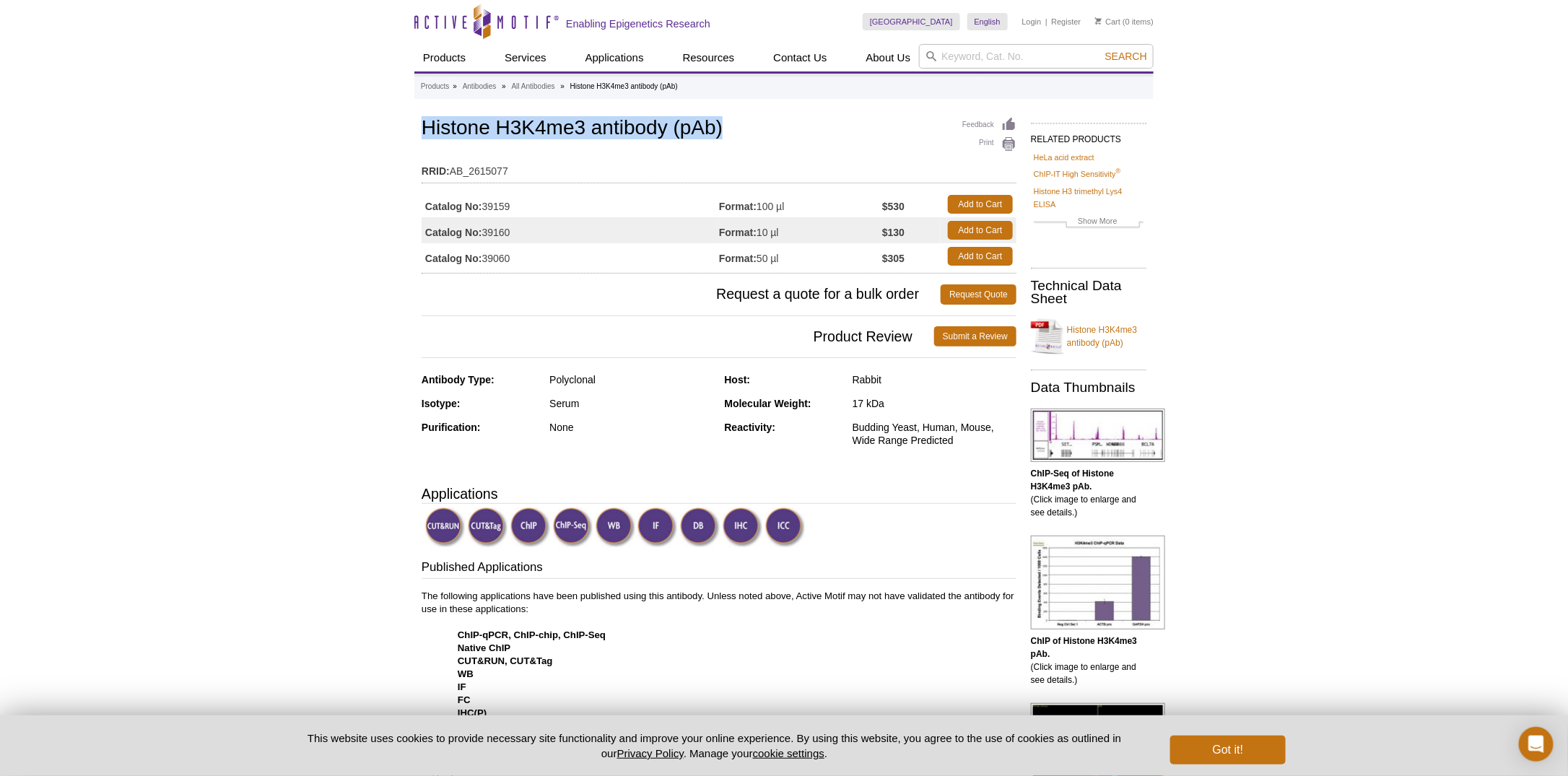
drag, startPoint x: 423, startPoint y: 127, endPoint x: 727, endPoint y: 120, distance: 304.1
click at [727, 120] on h1 "Histone H3K4me3 antibody (pAb)" at bounding box center [719, 129] width 595 height 24
copy h1 "Histone H3K4me3 antibody (pAb)"
